Goal: Find specific page/section: Find specific page/section

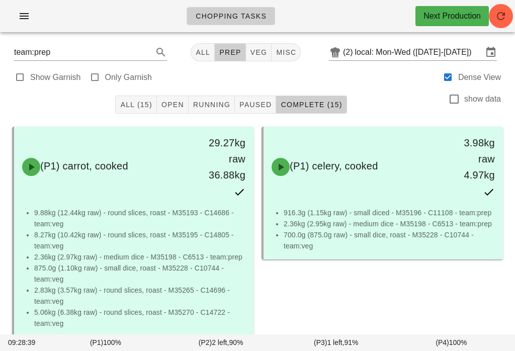
click at [20, 8] on button "button" at bounding box center [24, 16] width 32 height 18
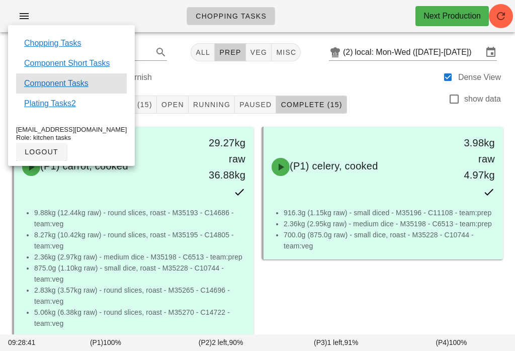
click at [82, 85] on link "Component Tasks" at bounding box center [56, 84] width 64 height 12
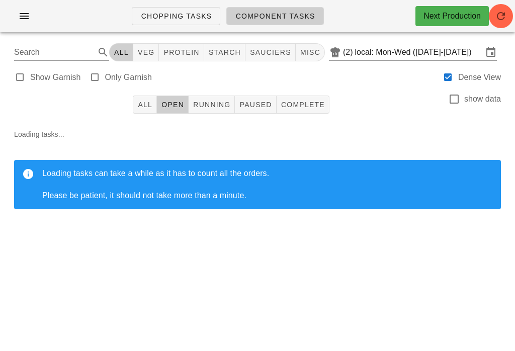
click at [407, 44] on input "local: Mon-Wed ([DATE]-[DATE])" at bounding box center [419, 52] width 128 height 16
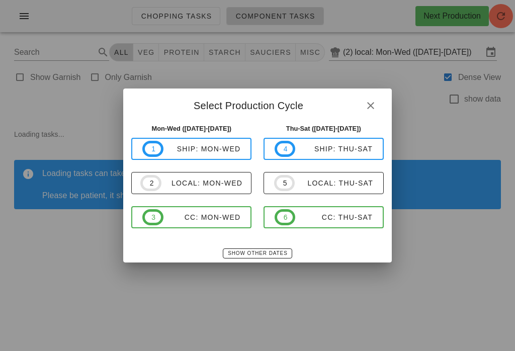
click at [204, 172] on button "2 local: Mon-Wed" at bounding box center [191, 183] width 120 height 22
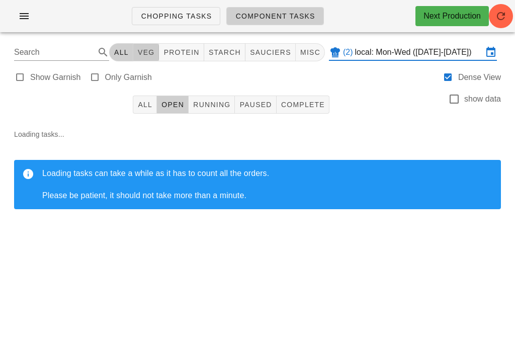
click at [153, 53] on span "veg" at bounding box center [146, 52] width 18 height 8
type input "team:veg"
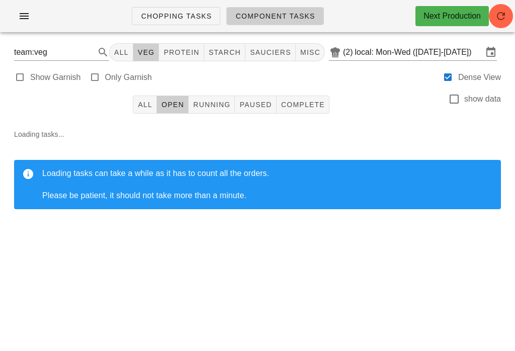
click at [503, 16] on icon "button" at bounding box center [501, 16] width 12 height 12
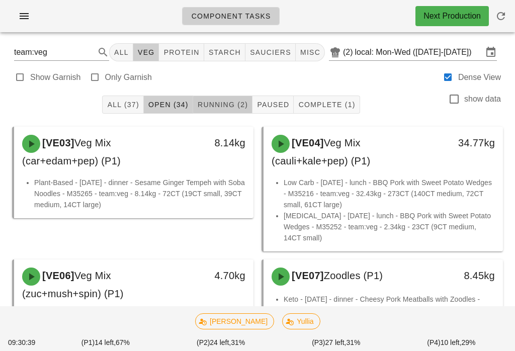
click at [211, 110] on button "Running (2)" at bounding box center [222, 105] width 59 height 18
